Goal: Information Seeking & Learning: Understand process/instructions

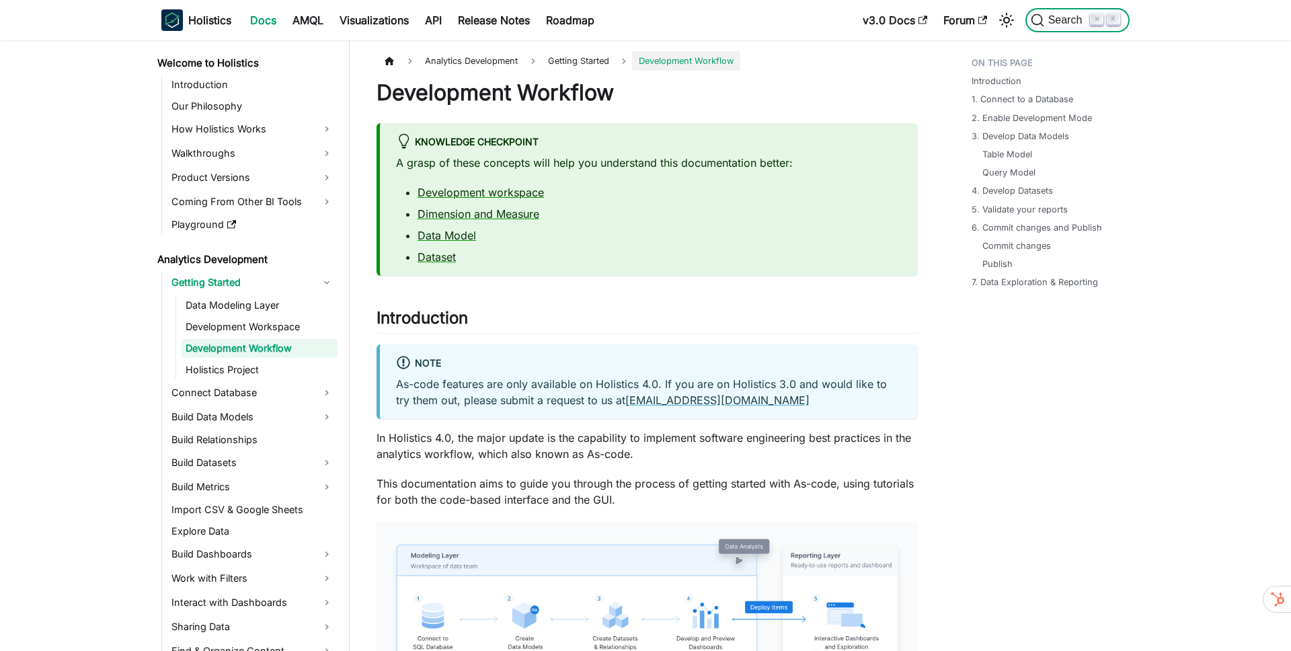
click at [1068, 15] on span "Search" at bounding box center [1067, 20] width 46 height 12
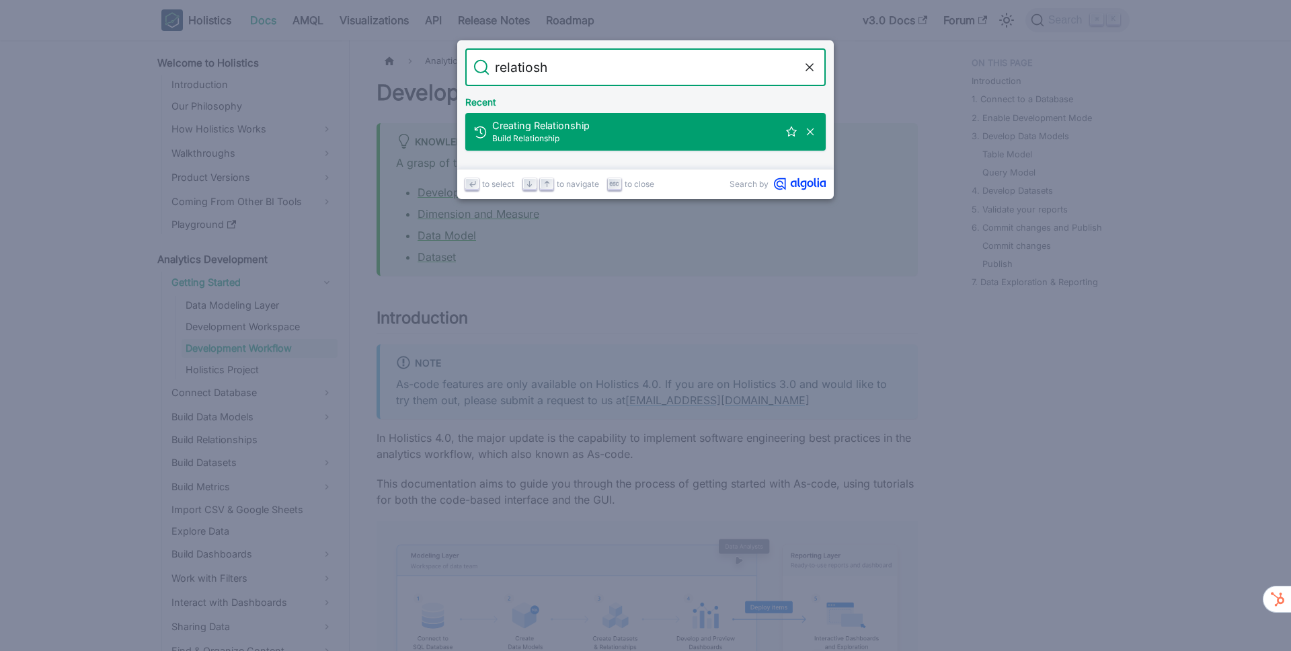
type input "relatioshi"
click at [539, 130] on span "Creating Relationship​" at bounding box center [635, 125] width 286 height 13
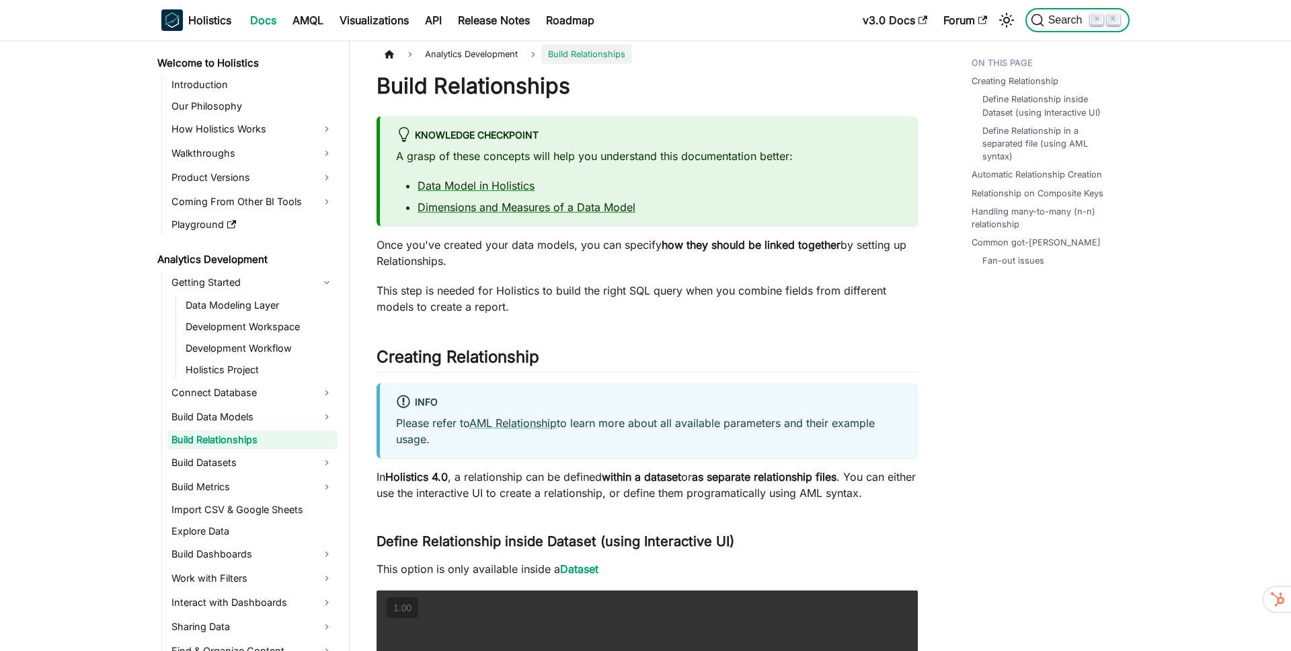
scroll to position [7, 0]
click at [458, 245] on p "Once you've created your data models, you can specify how they should be linked…" at bounding box center [646, 252] width 541 height 32
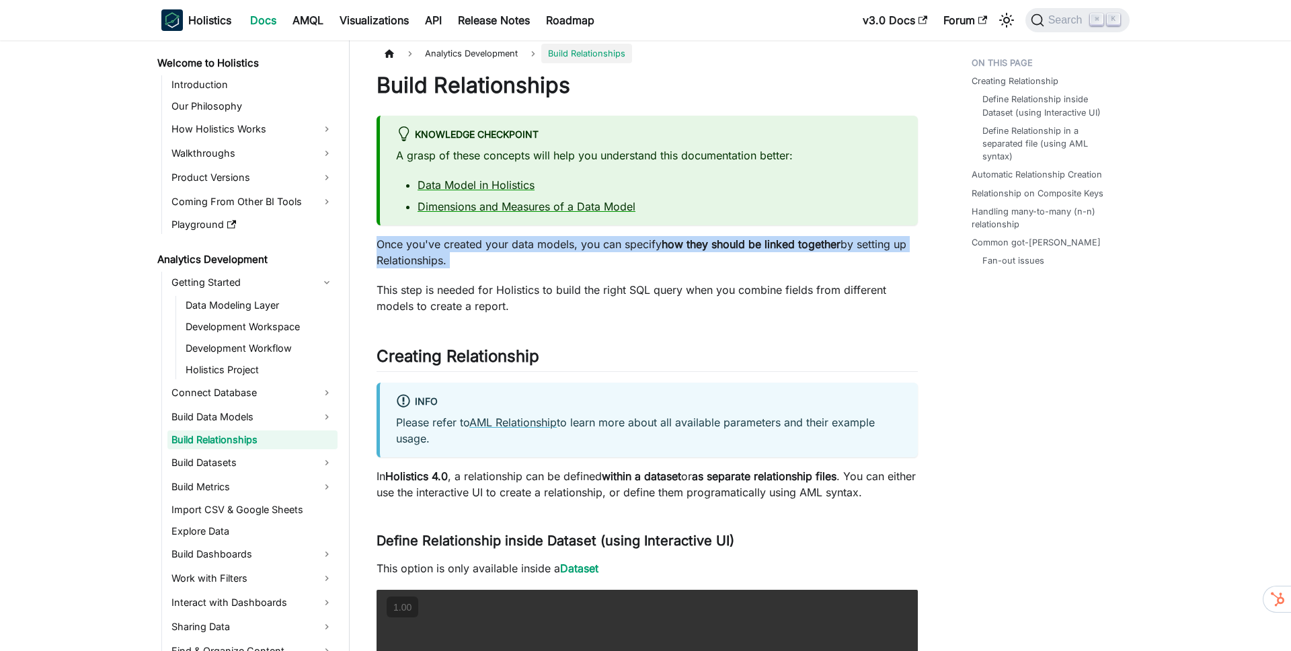
click at [458, 245] on p "Once you've created your data models, you can specify how they should be linked…" at bounding box center [646, 252] width 541 height 32
click at [575, 245] on p "Once you've created your data models, you can specify how they should be linked…" at bounding box center [646, 252] width 541 height 32
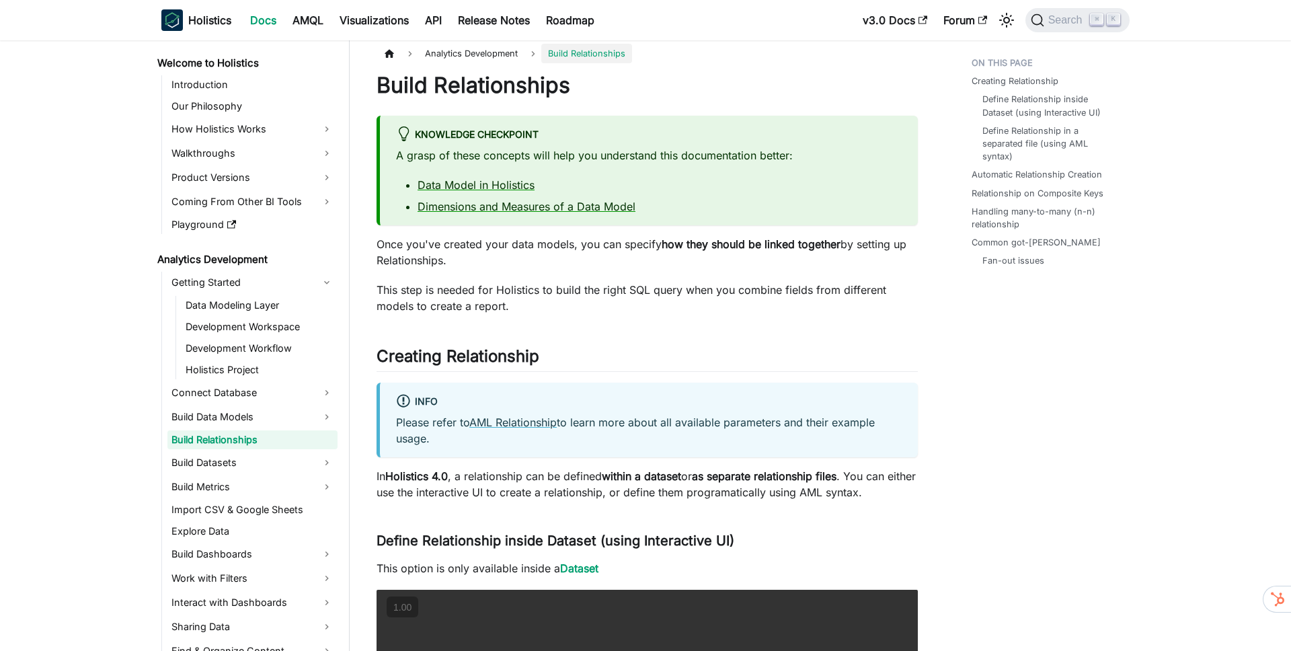
click at [676, 243] on strong "how they should be linked together" at bounding box center [751, 243] width 179 height 13
click at [748, 245] on strong "how they should be linked together" at bounding box center [751, 243] width 179 height 13
click at [397, 286] on p "This step is needed for Holistics to build the right SQL query when you combine…" at bounding box center [646, 298] width 541 height 32
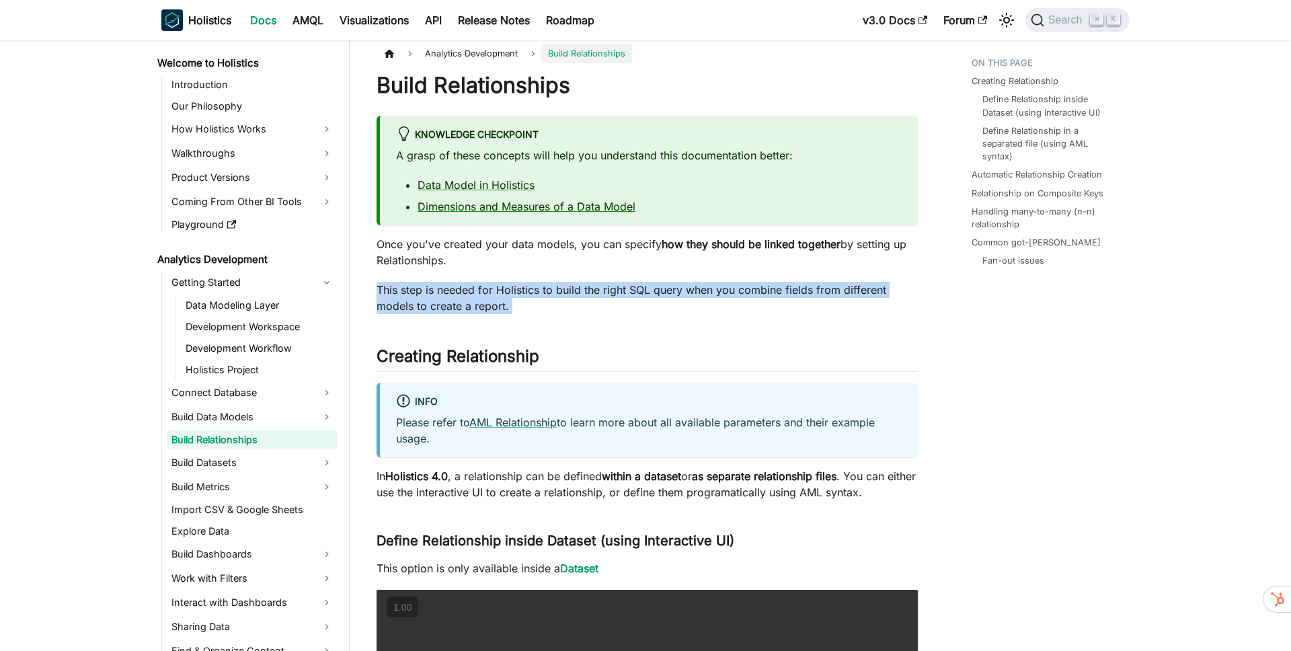
drag, startPoint x: 397, startPoint y: 286, endPoint x: 469, endPoint y: 289, distance: 72.0
click at [397, 286] on p "This step is needed for Holistics to build the right SQL query when you combine…" at bounding box center [646, 298] width 541 height 32
click at [497, 291] on p "This step is needed for Holistics to build the right SQL query when you combine…" at bounding box center [646, 298] width 541 height 32
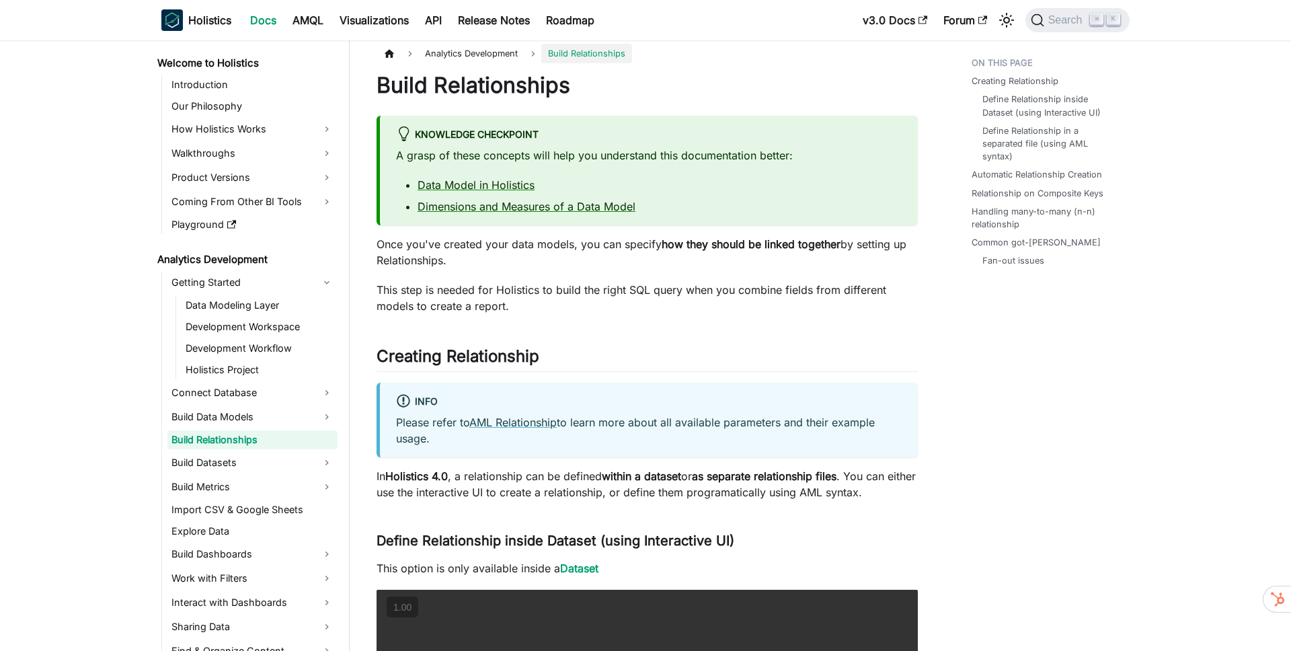
click at [531, 284] on p "This step is needed for Holistics to build the right SQL query when you combine…" at bounding box center [646, 298] width 541 height 32
click at [598, 290] on p "This step is needed for Holistics to build the right SQL query when you combine…" at bounding box center [646, 298] width 541 height 32
click at [657, 287] on p "This step is needed for Holistics to build the right SQL query when you combine…" at bounding box center [646, 298] width 541 height 32
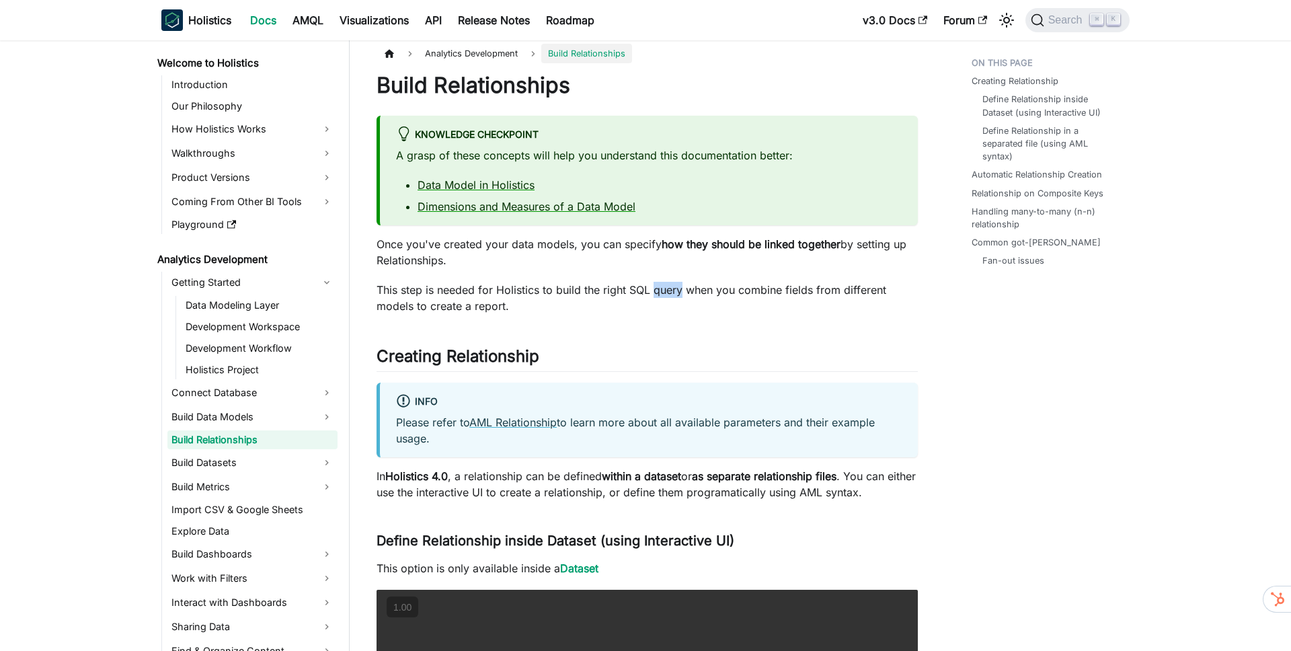
click at [657, 287] on p "This step is needed for Holistics to build the right SQL query when you combine…" at bounding box center [646, 298] width 541 height 32
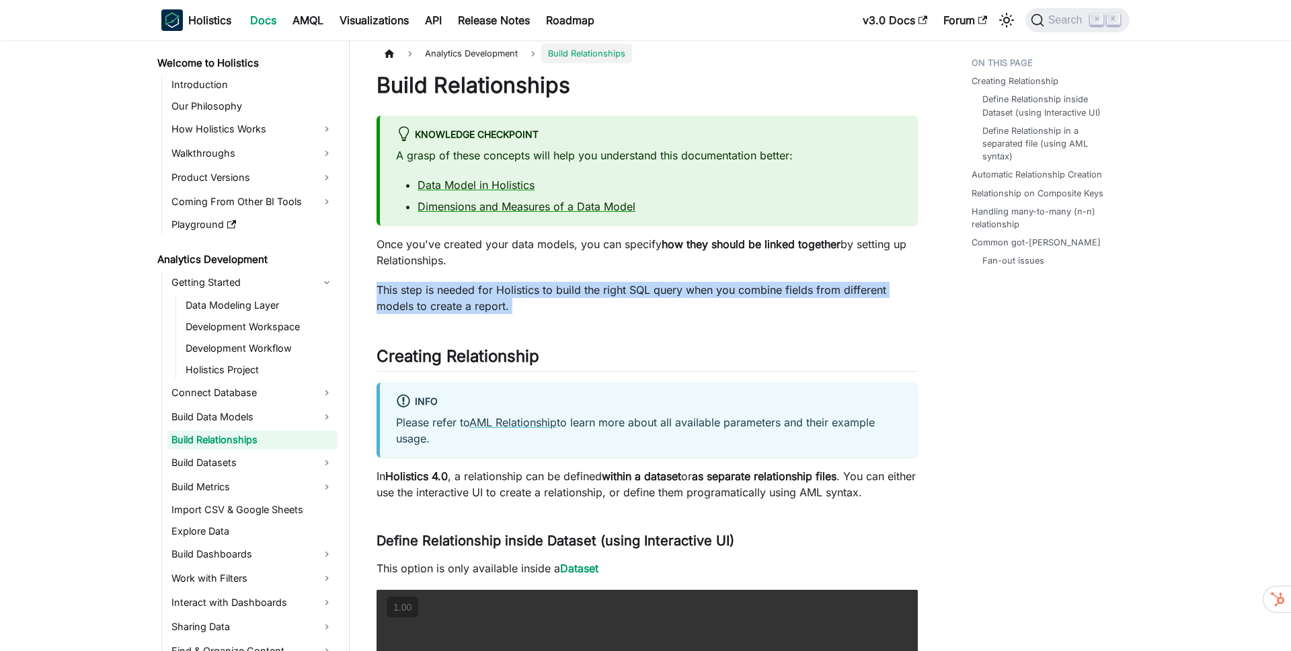
click at [657, 287] on p "This step is needed for Holistics to build the right SQL query when you combine…" at bounding box center [646, 298] width 541 height 32
click at [740, 289] on p "This step is needed for Holistics to build the right SQL query when you combine…" at bounding box center [646, 298] width 541 height 32
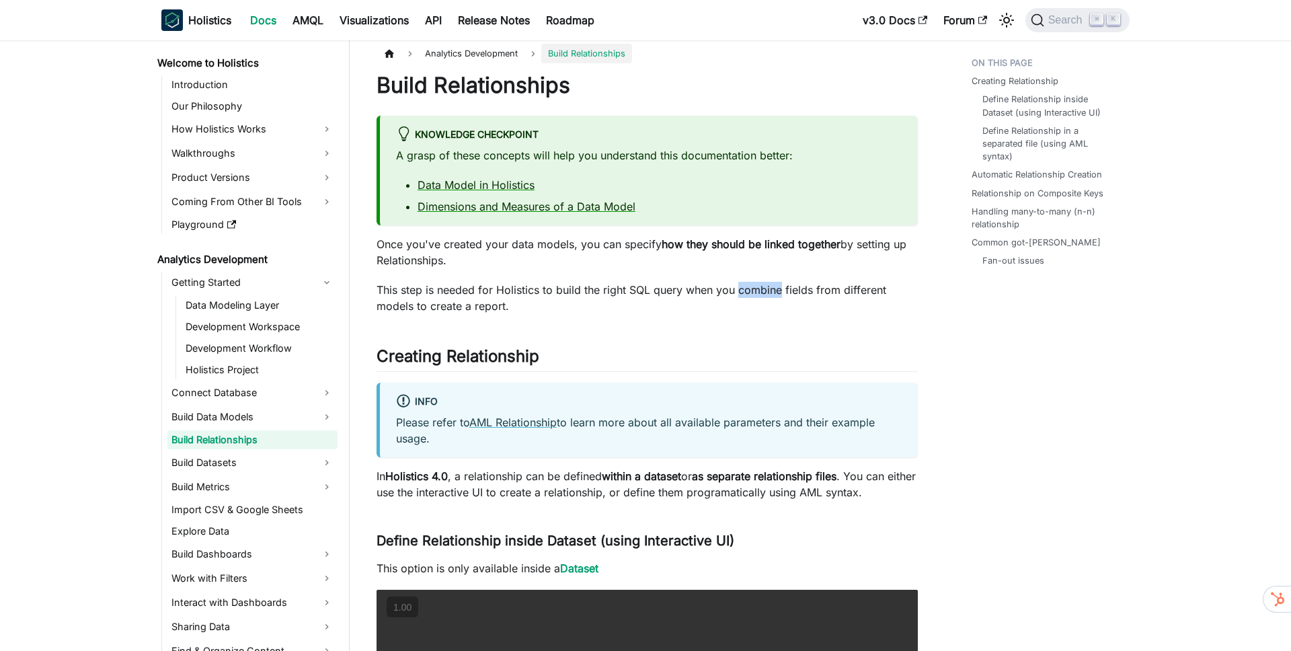
click at [740, 289] on p "This step is needed for Holistics to build the right SQL query when you combine…" at bounding box center [646, 298] width 541 height 32
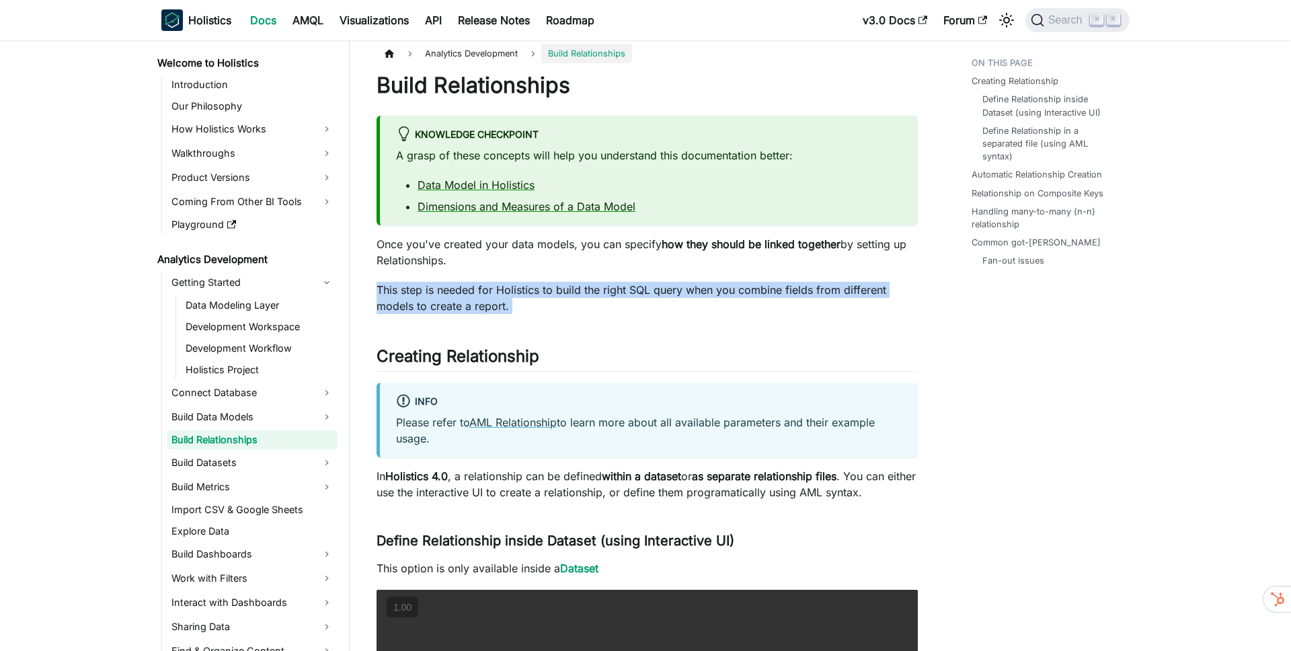
click at [740, 289] on p "This step is needed for Holistics to build the right SQL query when you combine…" at bounding box center [646, 298] width 541 height 32
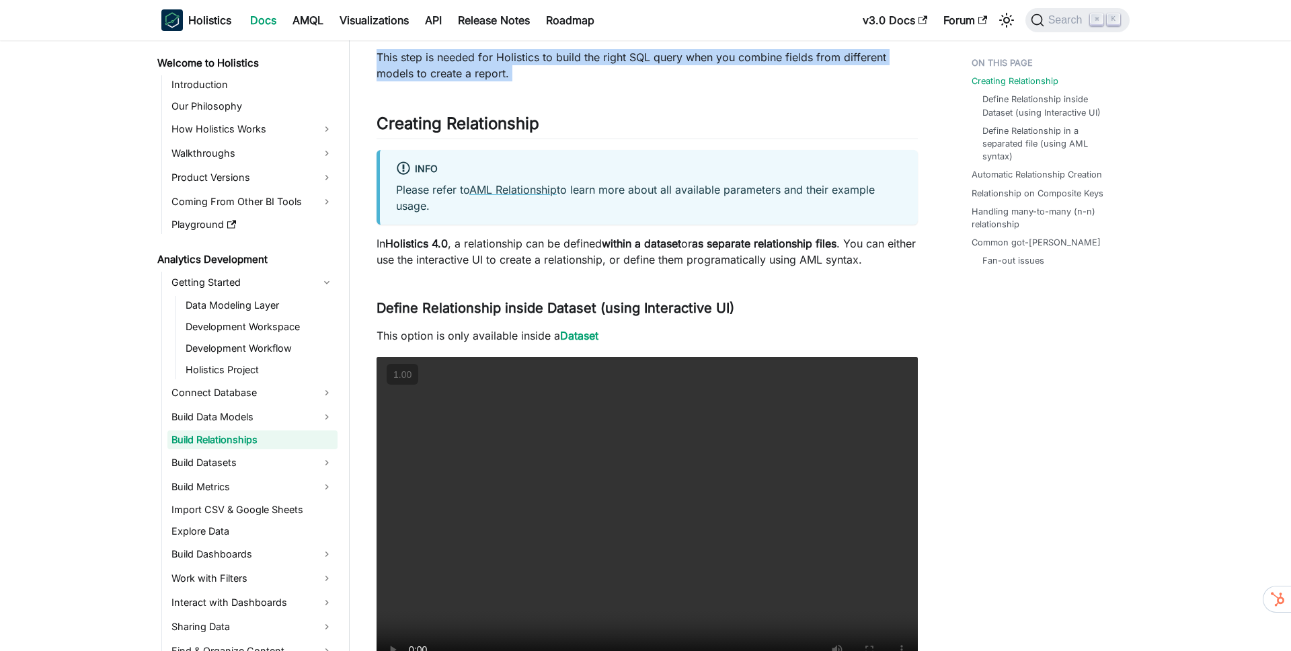
scroll to position [241, 0]
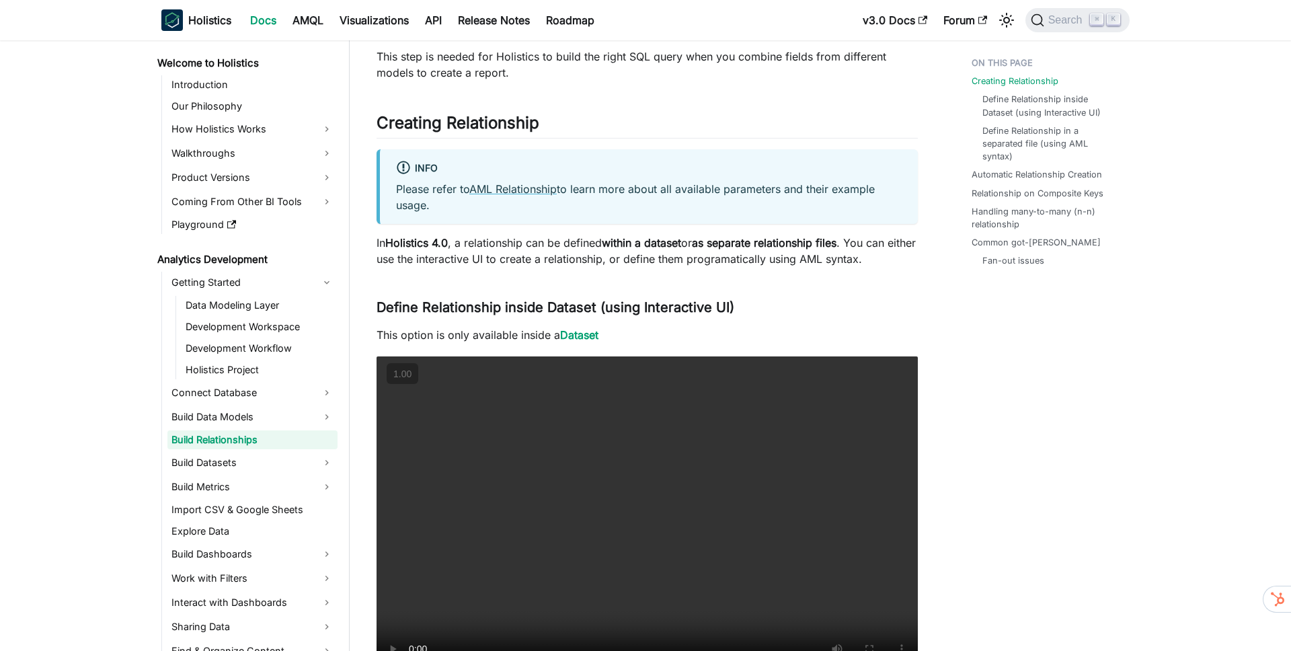
click at [567, 245] on p "In Holistics 4.0 , a relationship can be defined within a dataset or as separat…" at bounding box center [646, 251] width 541 height 32
click at [632, 241] on strong "within a dataset" at bounding box center [641, 242] width 79 height 13
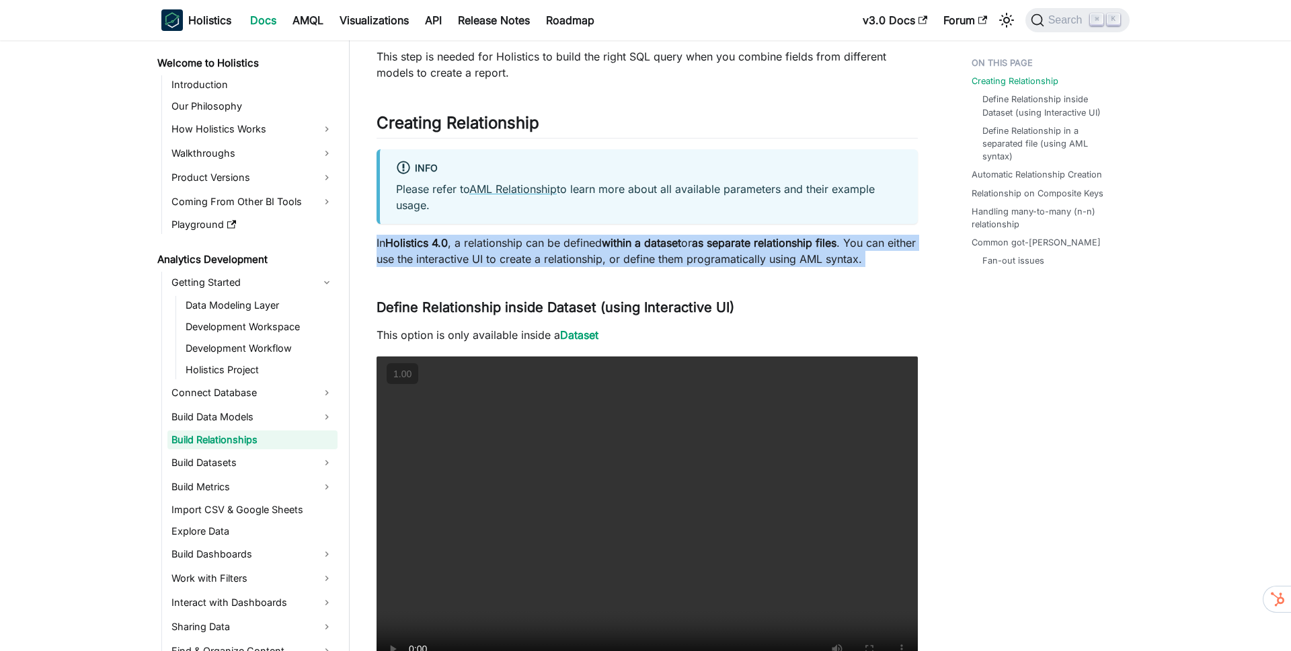
click at [632, 241] on strong "within a dataset" at bounding box center [641, 242] width 79 height 13
click at [677, 241] on strong "within a dataset" at bounding box center [641, 242] width 79 height 13
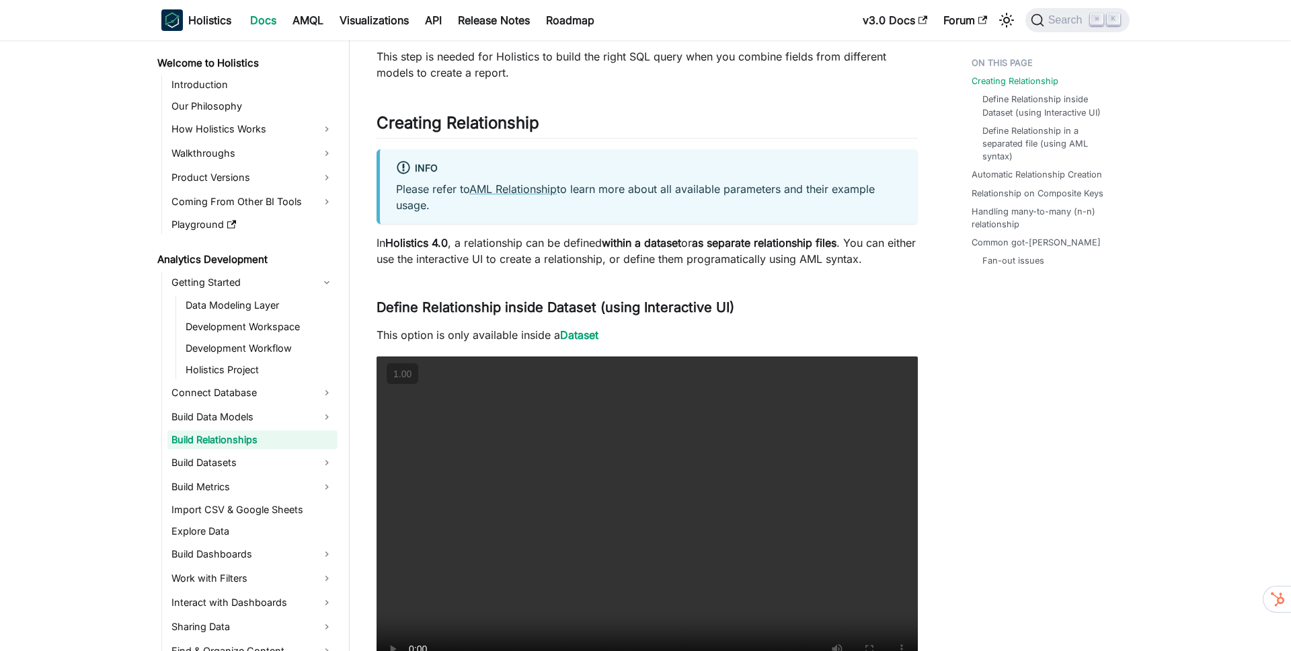
click at [592, 245] on p "In Holistics 4.0 , a relationship can be defined within a dataset or as separat…" at bounding box center [646, 251] width 541 height 32
click at [547, 249] on p "In Holistics 4.0 , a relationship can be defined within a dataset or as separat…" at bounding box center [646, 251] width 541 height 32
click at [588, 241] on p "In Holistics 4.0 , a relationship can be defined within a dataset or as separat…" at bounding box center [646, 251] width 541 height 32
drag, startPoint x: 588, startPoint y: 241, endPoint x: 647, endPoint y: 241, distance: 58.5
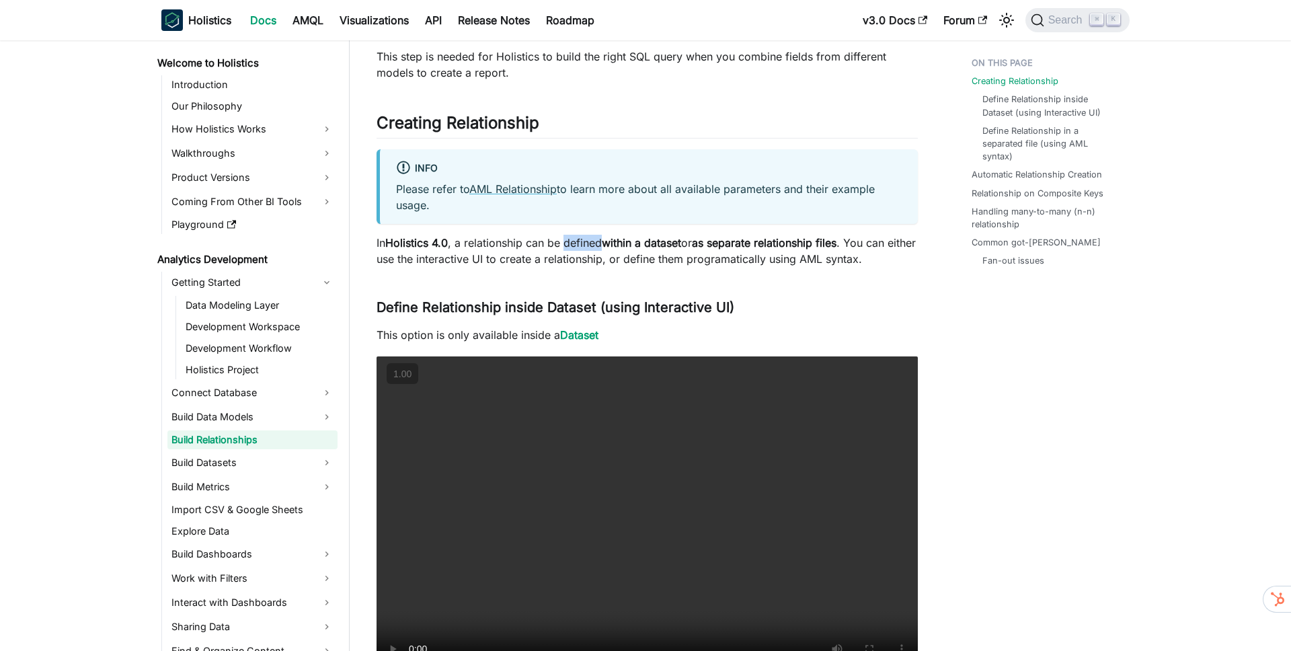
click at [594, 240] on p "In Holistics 4.0 , a relationship can be defined within a dataset or as separat…" at bounding box center [646, 251] width 541 height 32
click at [647, 241] on strong "within a dataset" at bounding box center [641, 242] width 79 height 13
click at [717, 241] on strong "as separate relationship files" at bounding box center [764, 242] width 145 height 13
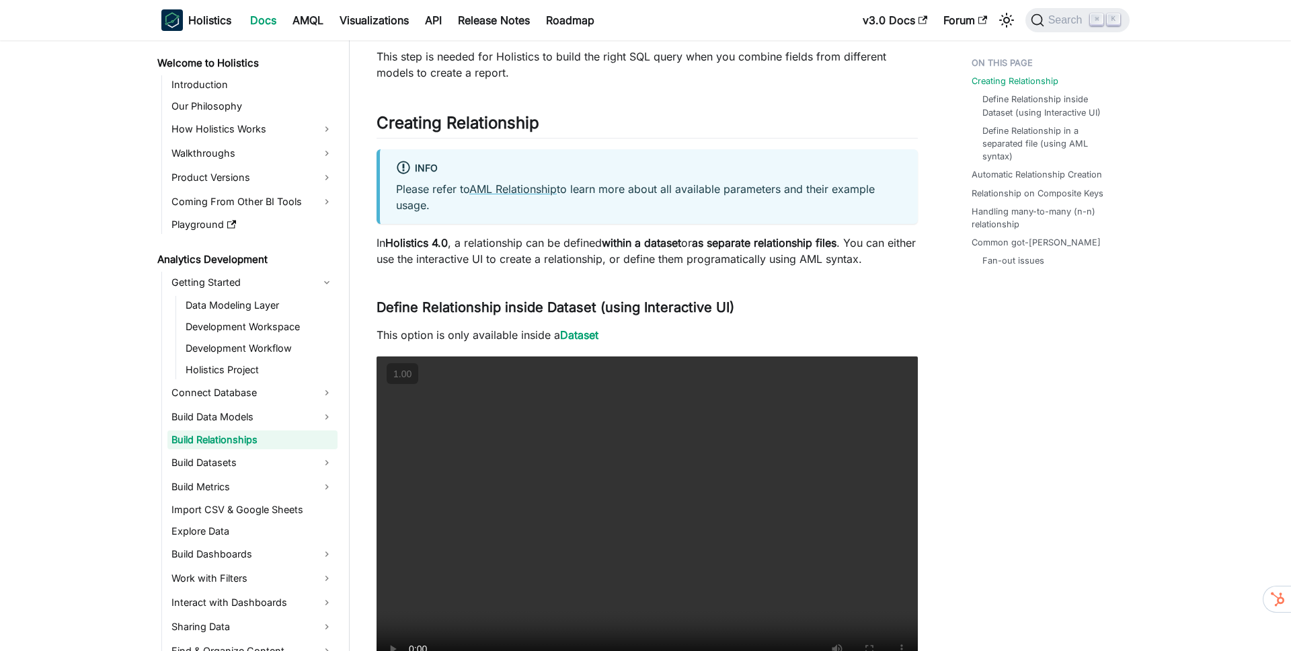
click at [776, 243] on strong "as separate relationship files" at bounding box center [764, 242] width 145 height 13
click at [418, 257] on p "In Holistics 4.0 , a relationship can be defined within a dataset or as separat…" at bounding box center [646, 251] width 541 height 32
drag, startPoint x: 418, startPoint y: 257, endPoint x: 430, endPoint y: 257, distance: 12.1
click at [418, 257] on p "In Holistics 4.0 , a relationship can be defined within a dataset or as separat…" at bounding box center [646, 251] width 541 height 32
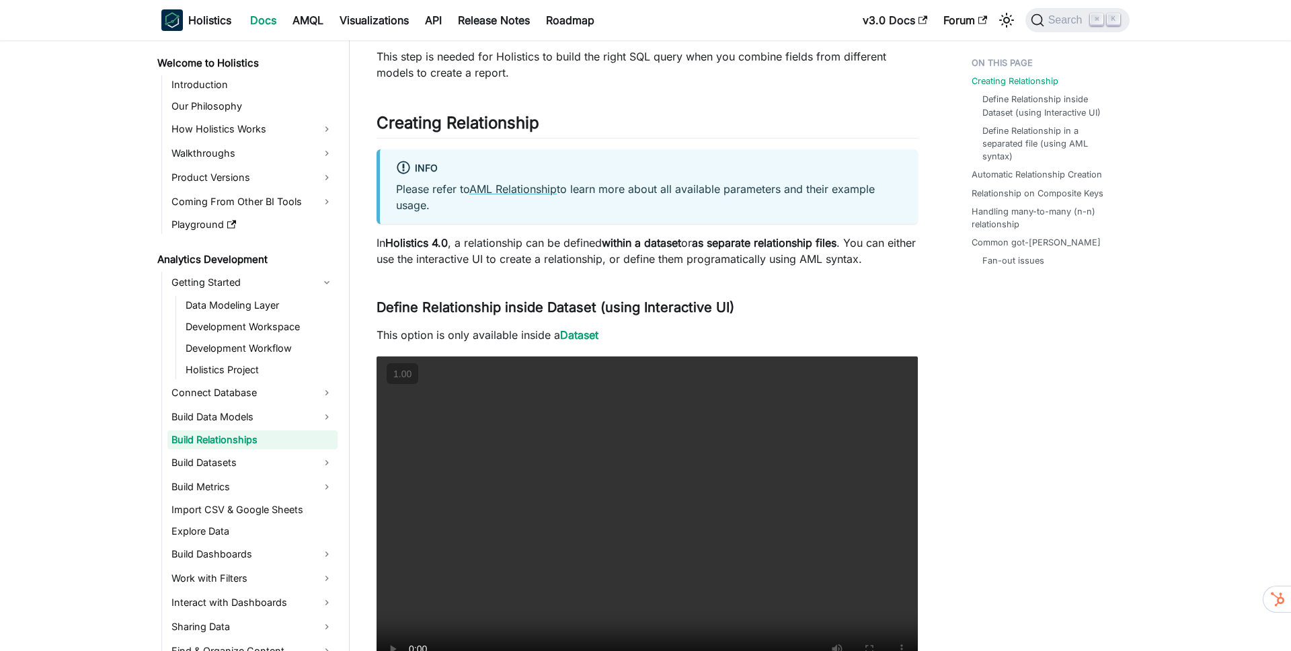
click at [510, 260] on p "In Holistics 4.0 , a relationship can be defined within a dataset or as separat…" at bounding box center [646, 251] width 541 height 32
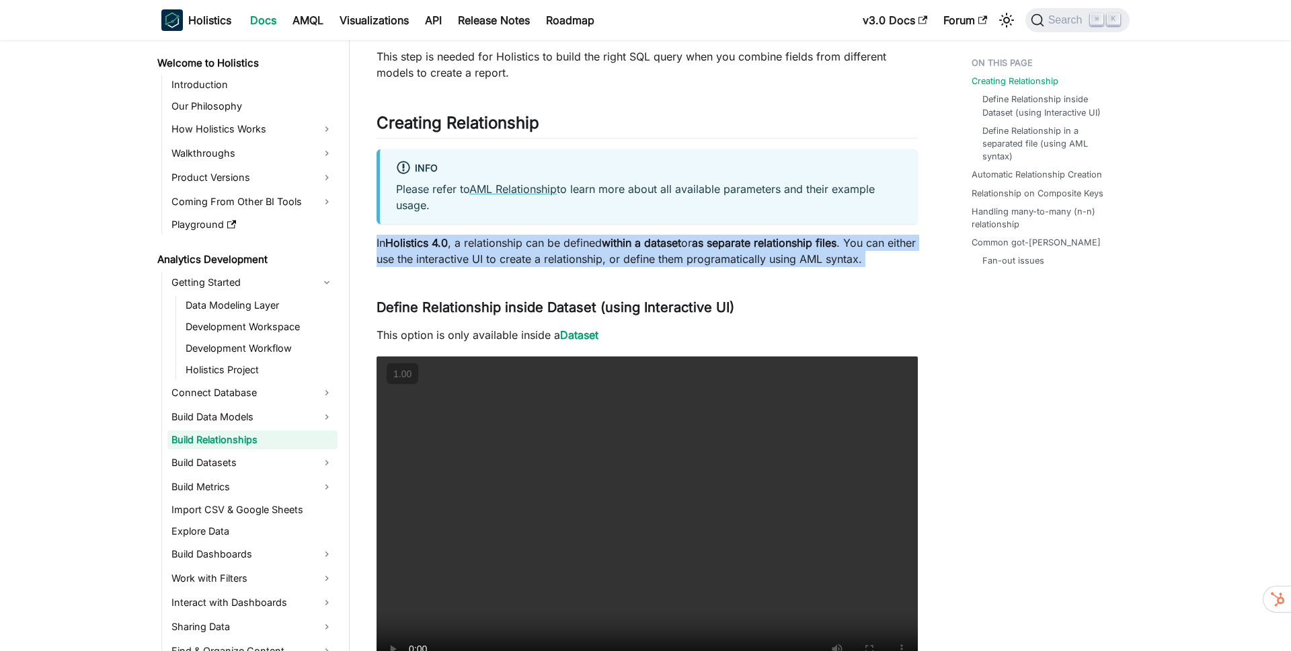
drag, startPoint x: 510, startPoint y: 260, endPoint x: 525, endPoint y: 259, distance: 15.5
click at [516, 259] on p "In Holistics 4.0 , a relationship can be defined within a dataset or as separat…" at bounding box center [646, 251] width 541 height 32
click at [578, 257] on p "In Holistics 4.0 , a relationship can be defined within a dataset or as separat…" at bounding box center [646, 251] width 541 height 32
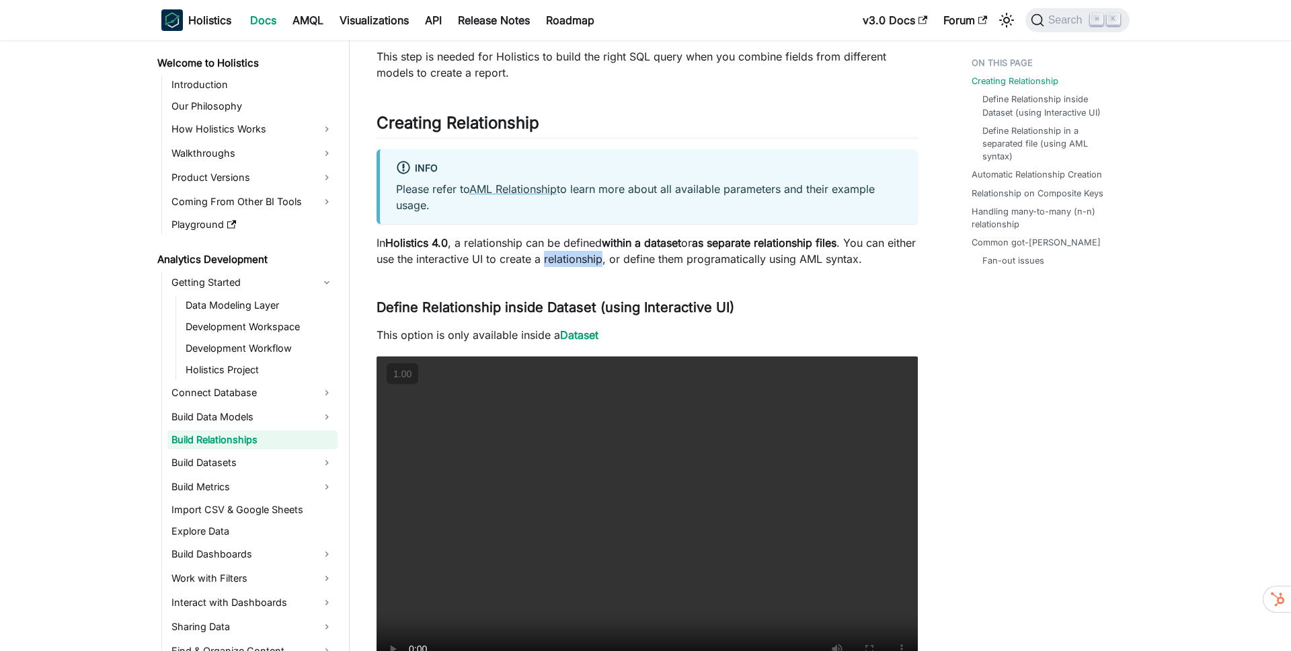
click at [578, 257] on p "In Holistics 4.0 , a relationship can be defined within a dataset or as separat…" at bounding box center [646, 251] width 541 height 32
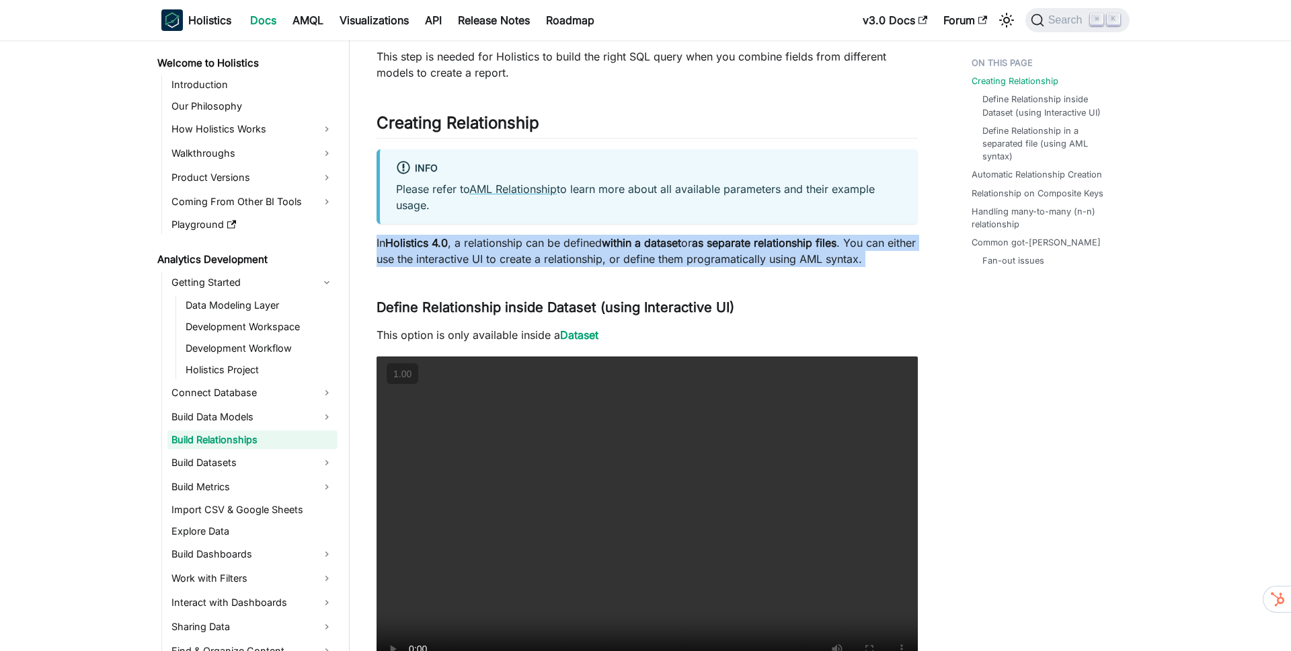
click at [578, 257] on p "In Holistics 4.0 , a relationship can be defined within a dataset or as separat…" at bounding box center [646, 251] width 541 height 32
click at [646, 256] on p "In Holistics 4.0 , a relationship can be defined within a dataset or as separat…" at bounding box center [646, 251] width 541 height 32
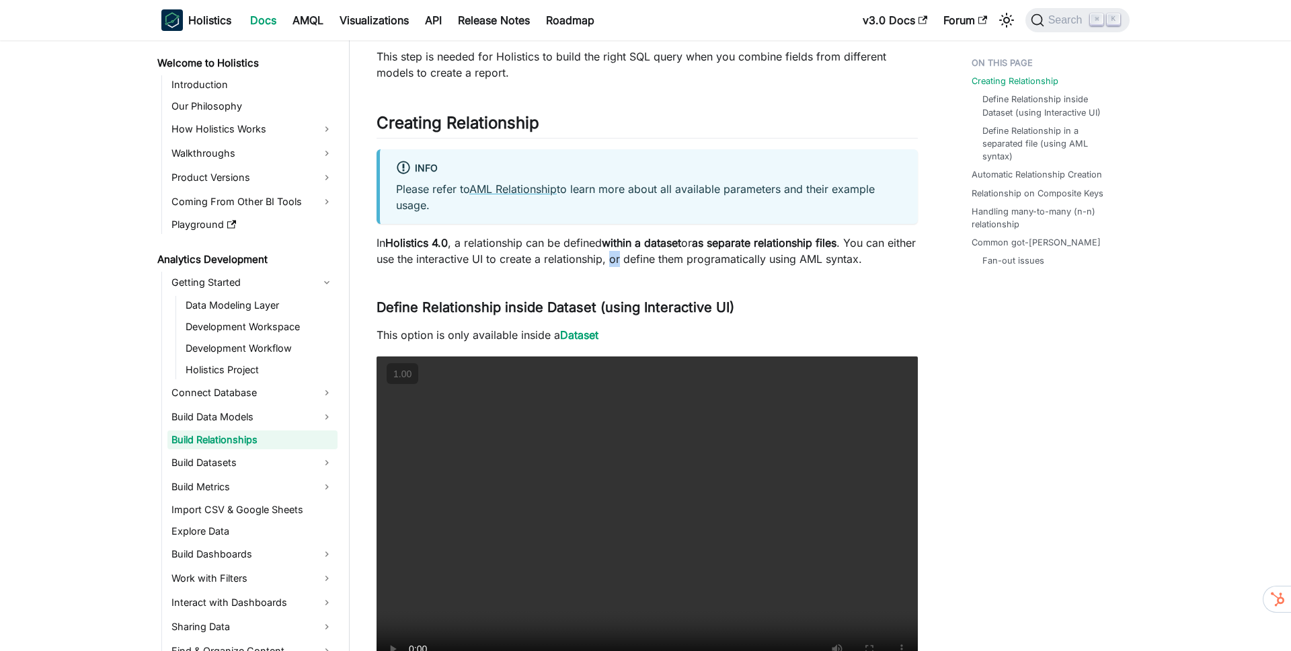
click at [646, 256] on p "In Holistics 4.0 , a relationship can be defined within a dataset or as separat…" at bounding box center [646, 251] width 541 height 32
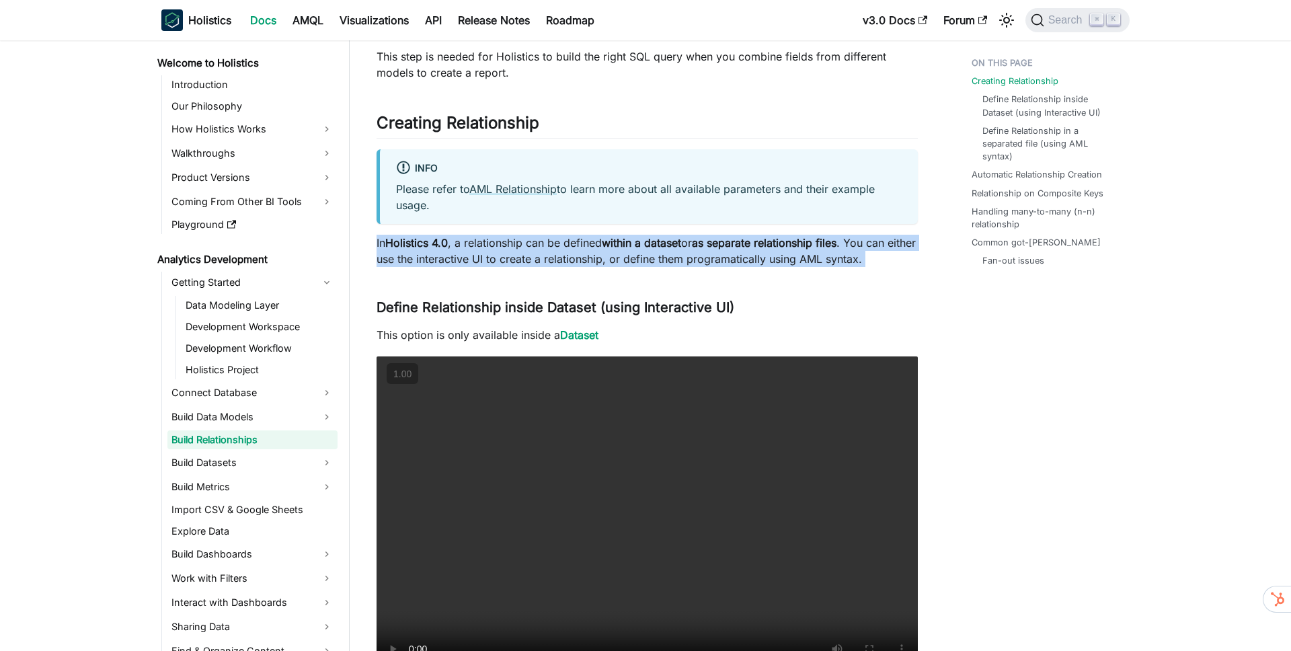
click at [646, 256] on p "In Holistics 4.0 , a relationship can be defined within a dataset or as separat…" at bounding box center [646, 251] width 541 height 32
click at [618, 257] on p "In Holistics 4.0 , a relationship can be defined within a dataset or as separat…" at bounding box center [646, 251] width 541 height 32
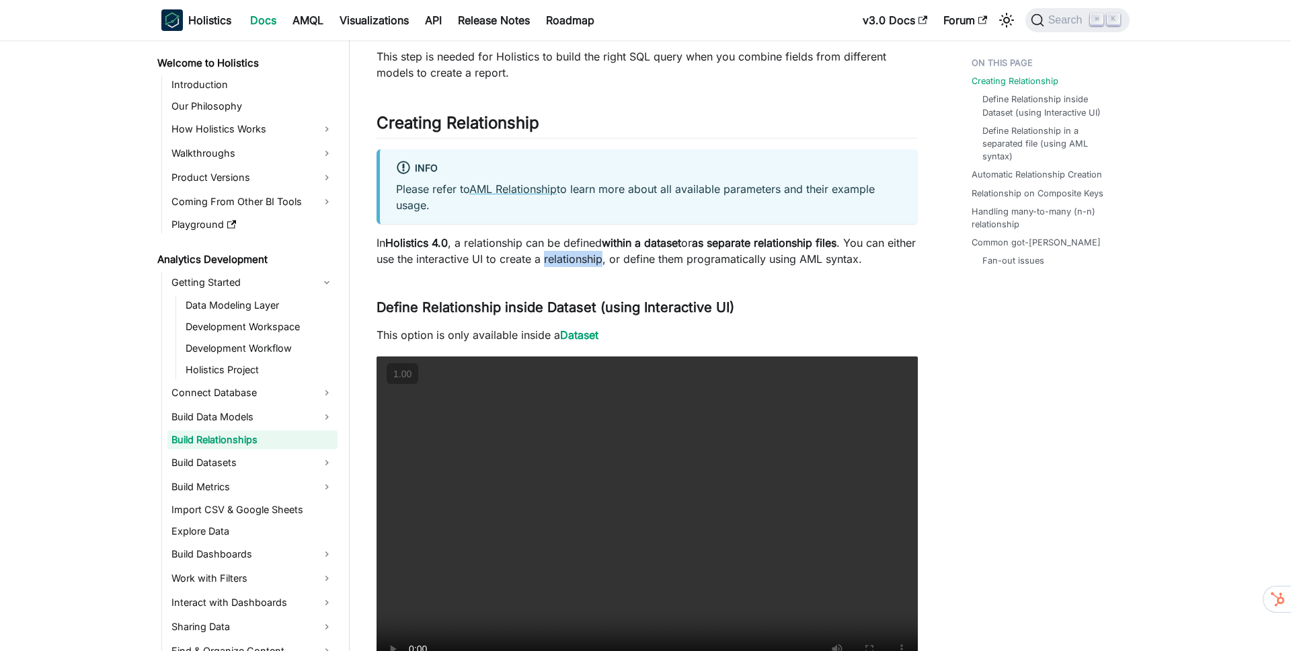
click at [618, 257] on p "In Holistics 4.0 , a relationship can be defined within a dataset or as separat…" at bounding box center [646, 251] width 541 height 32
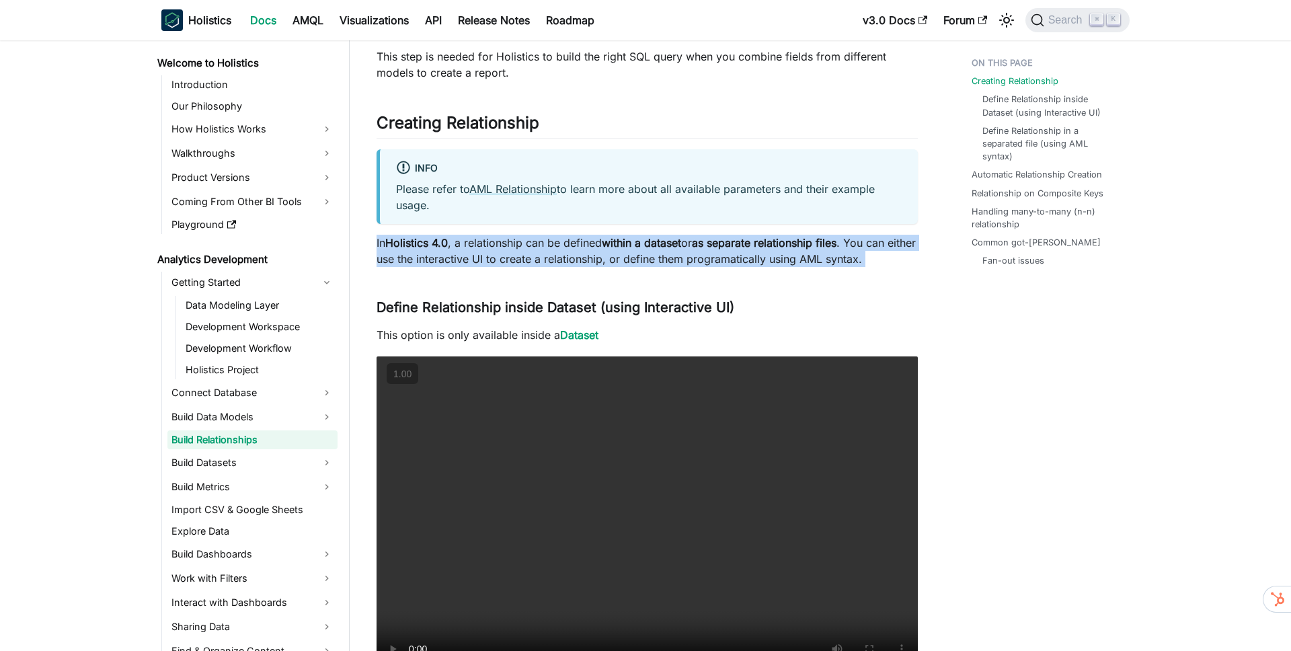
click at [618, 257] on p "In Holistics 4.0 , a relationship can be defined within a dataset or as separat…" at bounding box center [646, 251] width 541 height 32
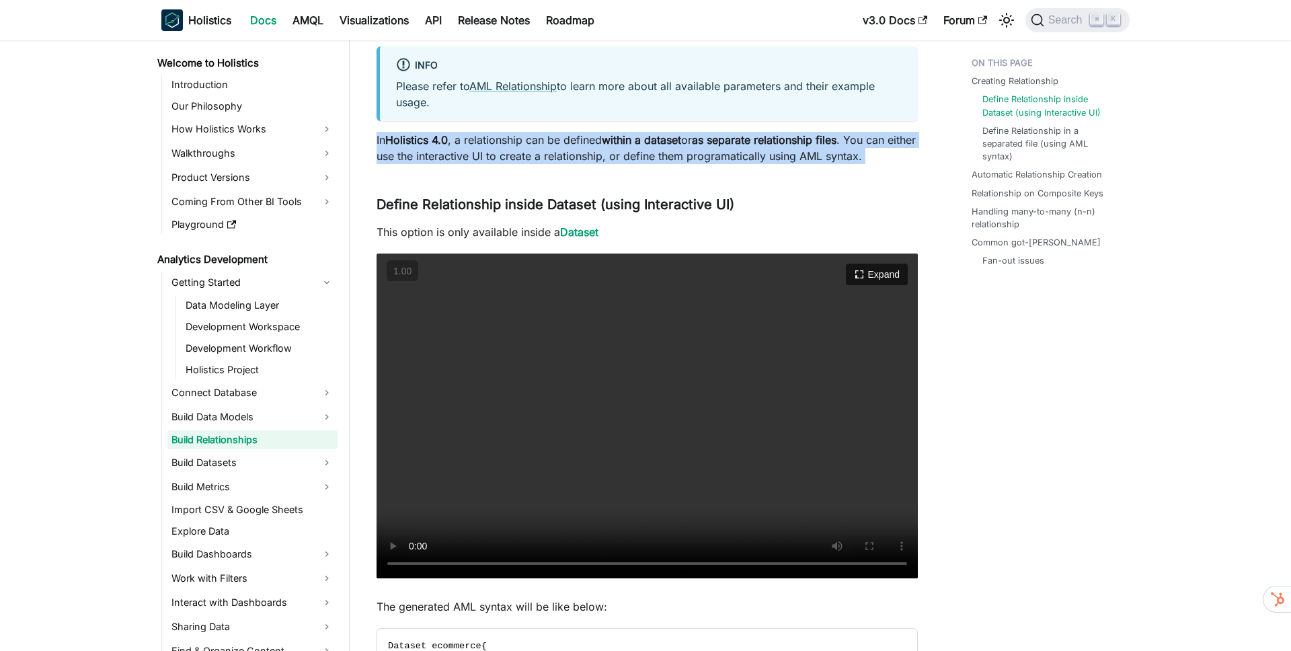
scroll to position [349, 0]
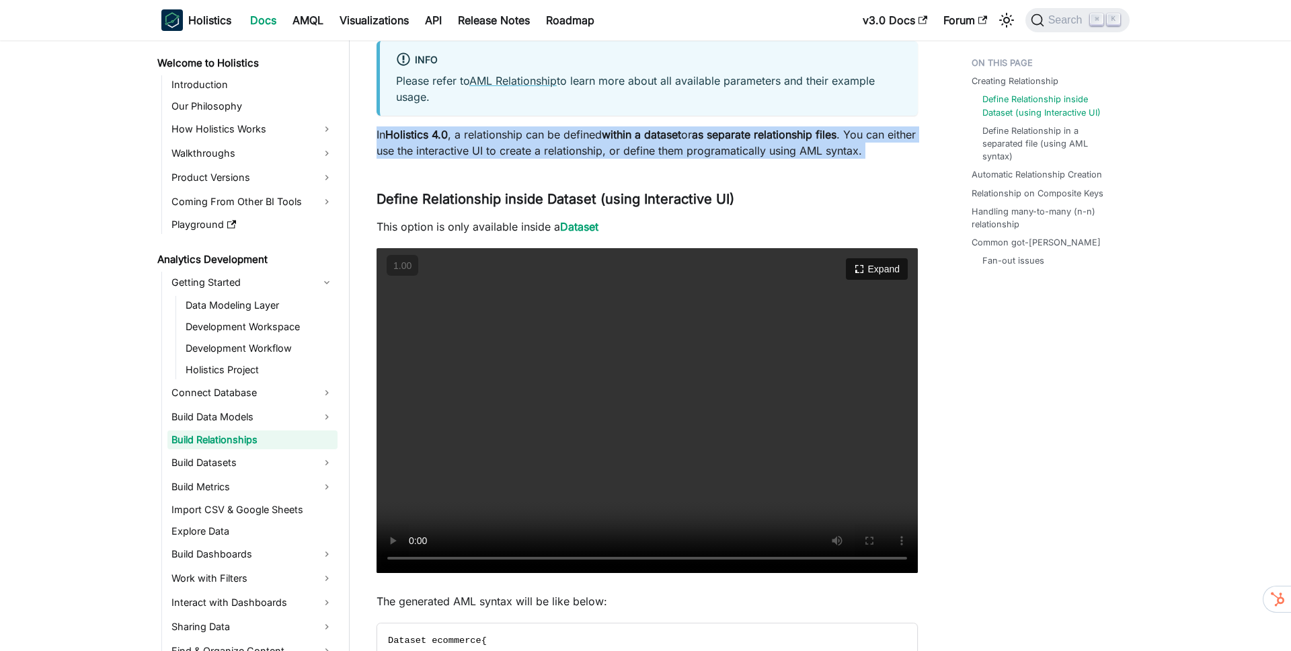
click at [529, 445] on video "Your browser does not support embedding video, but you can download it ." at bounding box center [646, 410] width 541 height 325
click at [522, 447] on video "Your browser does not support embedding video, but you can download it ." at bounding box center [646, 410] width 541 height 325
